Goal: Information Seeking & Learning: Check status

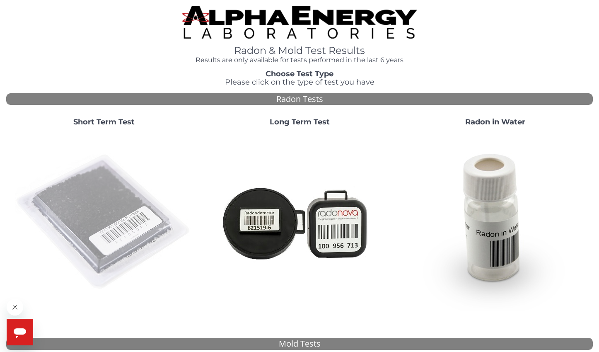
click at [135, 222] on img at bounding box center [104, 222] width 178 height 178
click at [101, 207] on img at bounding box center [104, 222] width 178 height 178
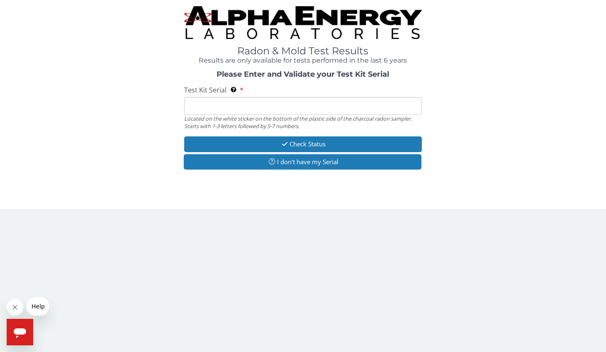
click at [201, 105] on input "Test Kit Serial Located on the white sticker on the bottom of the plastic side …" at bounding box center [302, 106] width 237 height 18
paste input "RA193139"
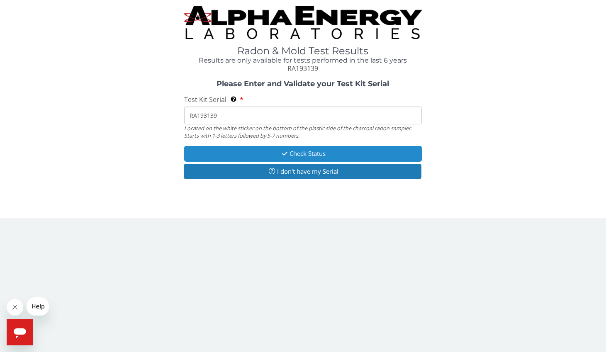
type input "RA193139"
click at [253, 150] on button "Check Status" at bounding box center [302, 153] width 237 height 15
